Goal: Task Accomplishment & Management: Use online tool/utility

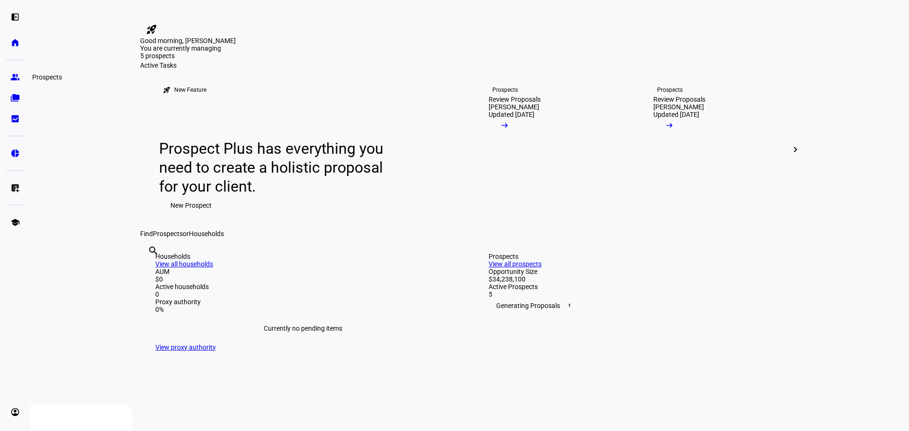
click at [12, 79] on eth-mat-symbol "group" at bounding box center [14, 76] width 9 height 9
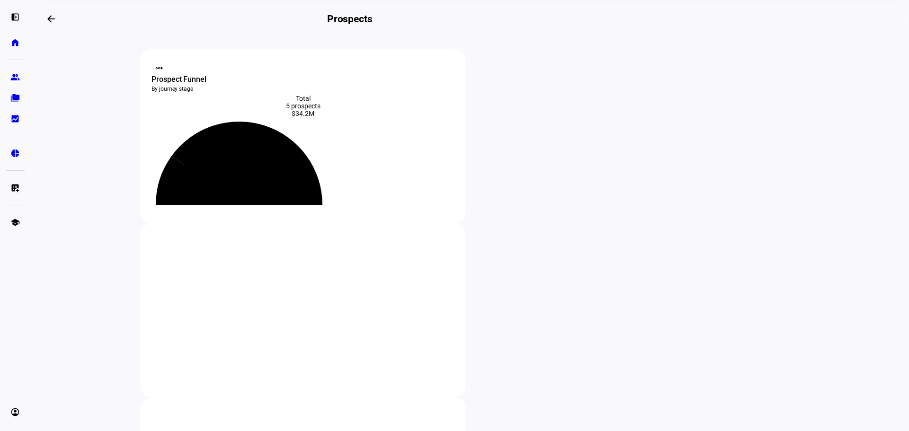
scroll to position [158, 0]
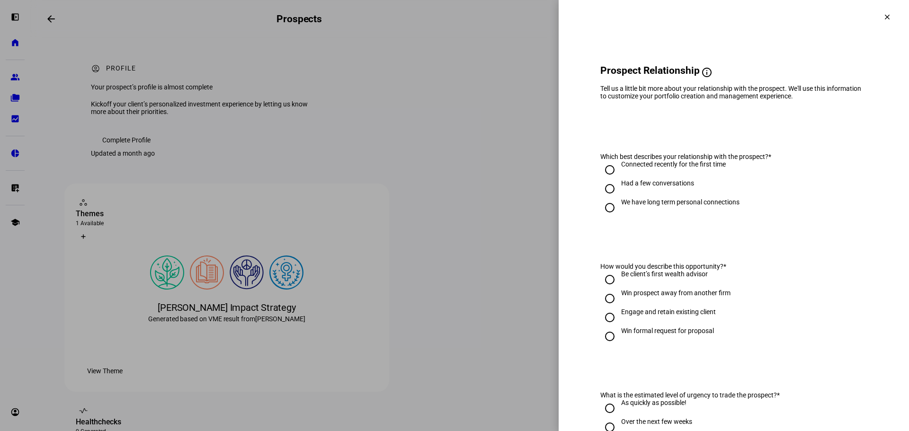
click at [875, 17] on span at bounding box center [886, 17] width 23 height 23
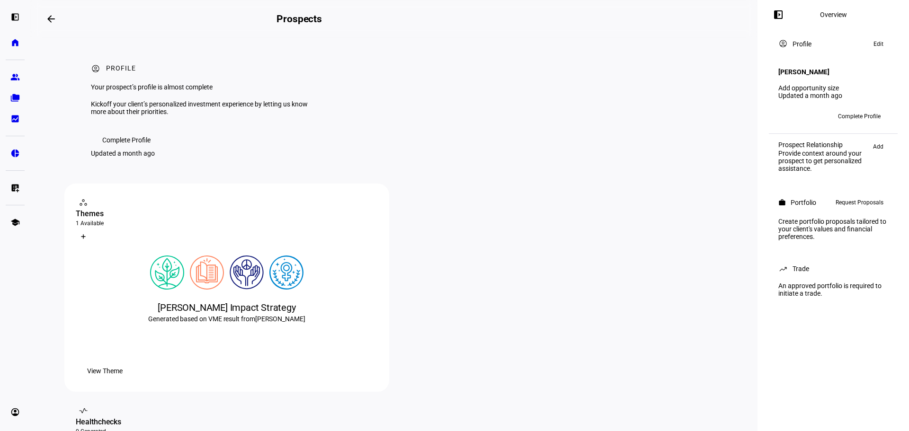
scroll to position [316, 0]
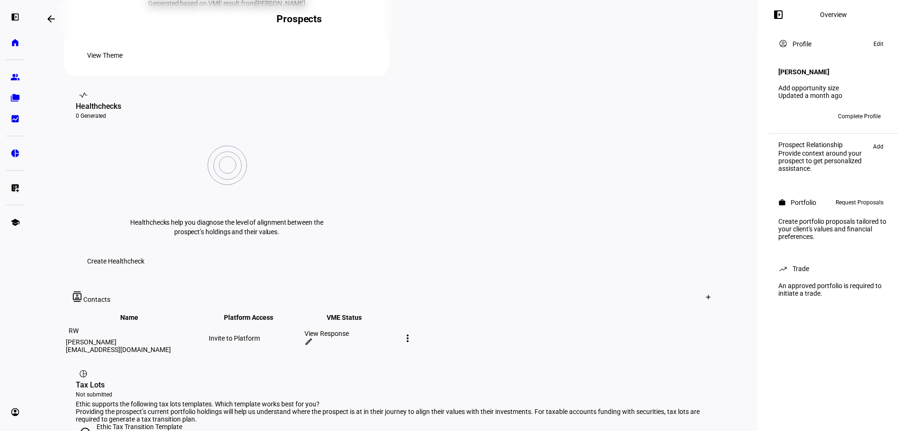
click at [123, 65] on span "View Theme" at bounding box center [104, 55] width 35 height 19
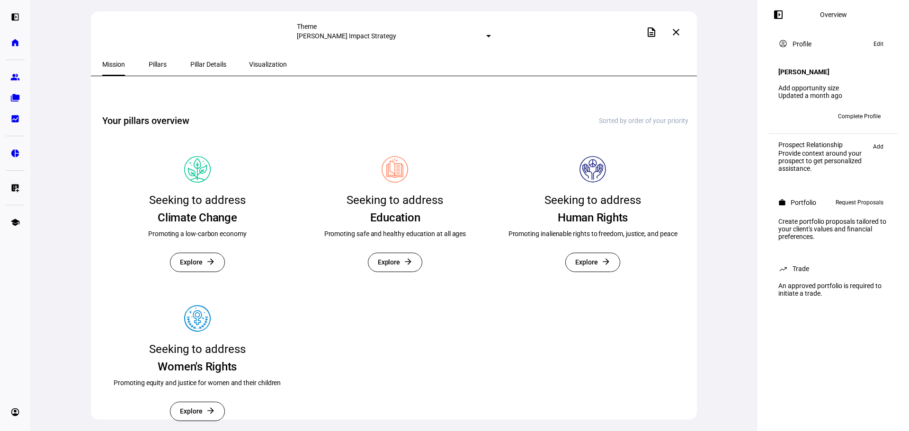
scroll to position [228, 0]
